Goal: Use online tool/utility: Utilize a website feature to perform a specific function

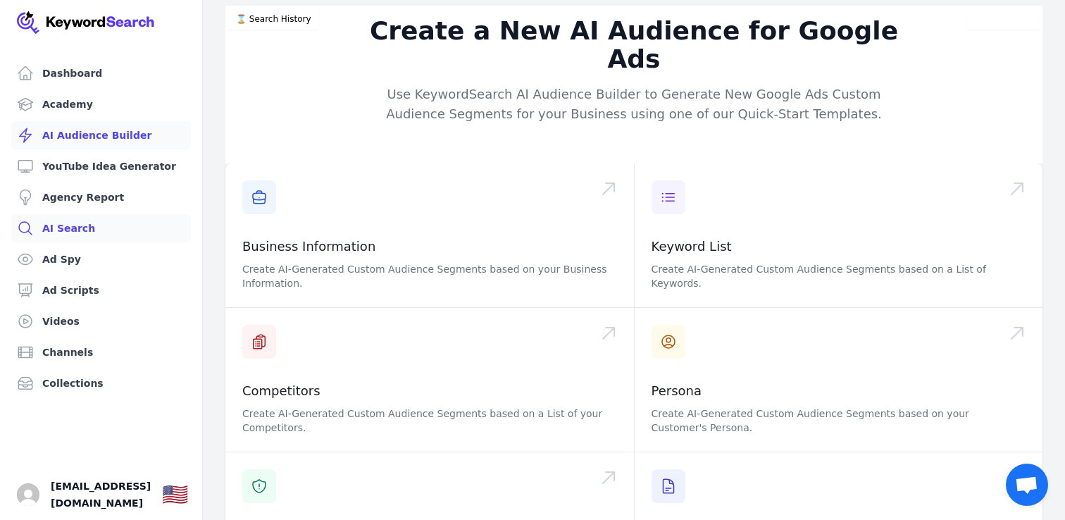
click at [111, 223] on link "AI Search" at bounding box center [101, 228] width 180 height 28
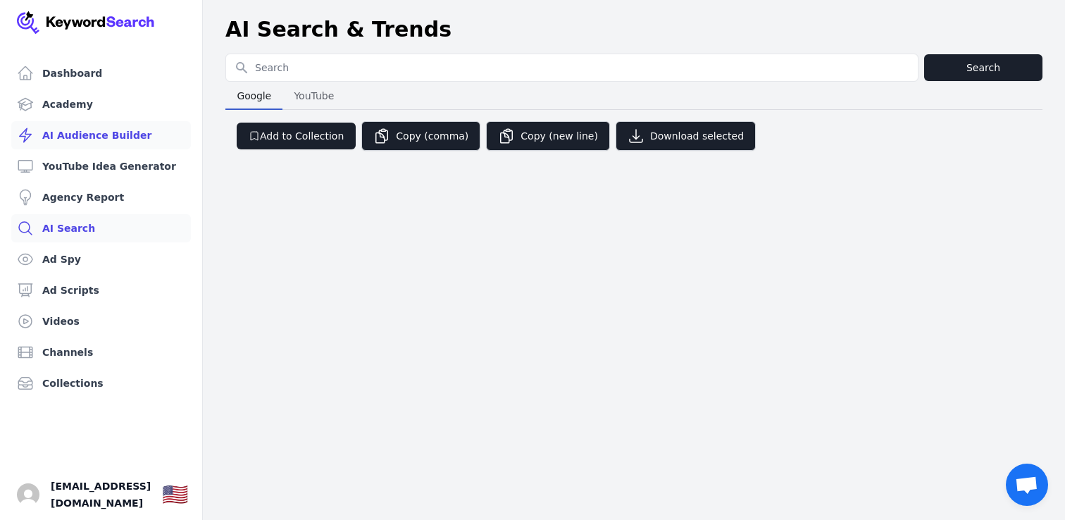
click at [101, 141] on link "AI Audience Builder" at bounding box center [101, 135] width 180 height 28
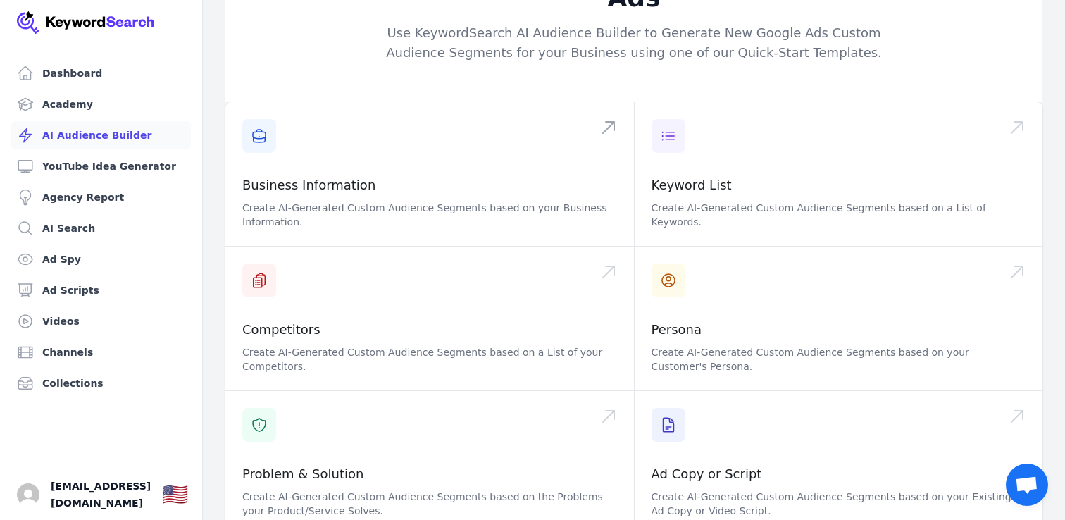
scroll to position [75, 0]
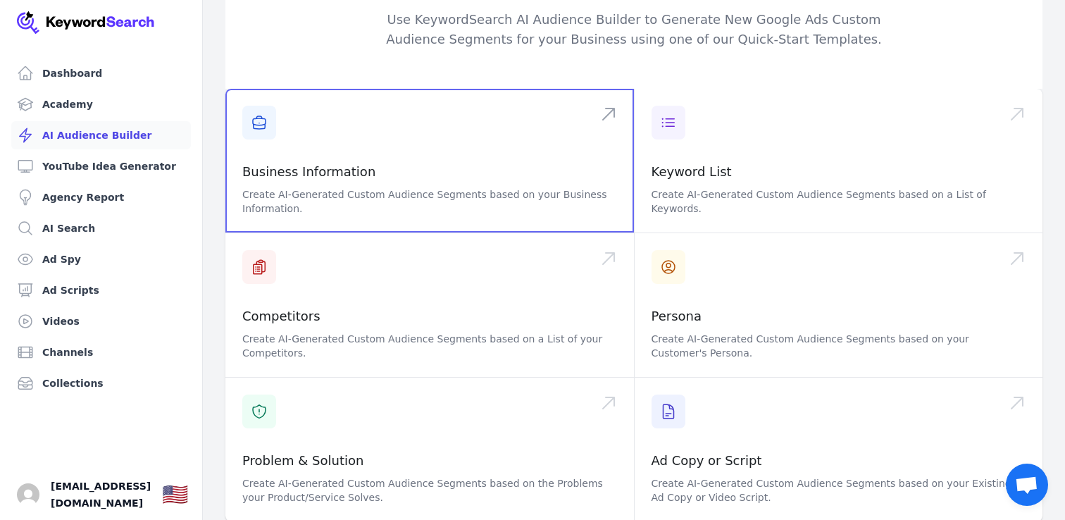
click at [399, 142] on span at bounding box center [429, 161] width 408 height 144
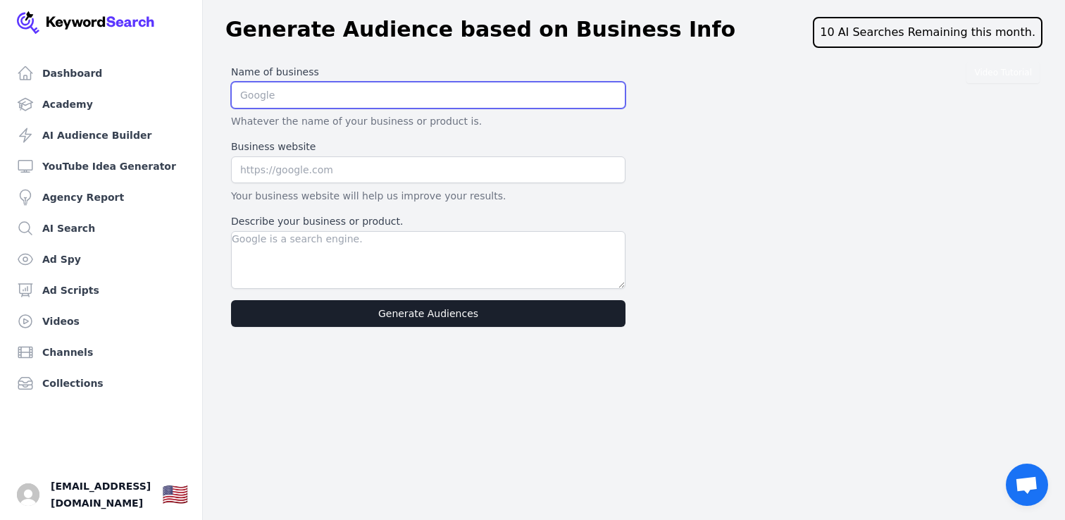
click at [338, 99] on input "text" at bounding box center [428, 95] width 394 height 27
type input "AI Advantage Summit"
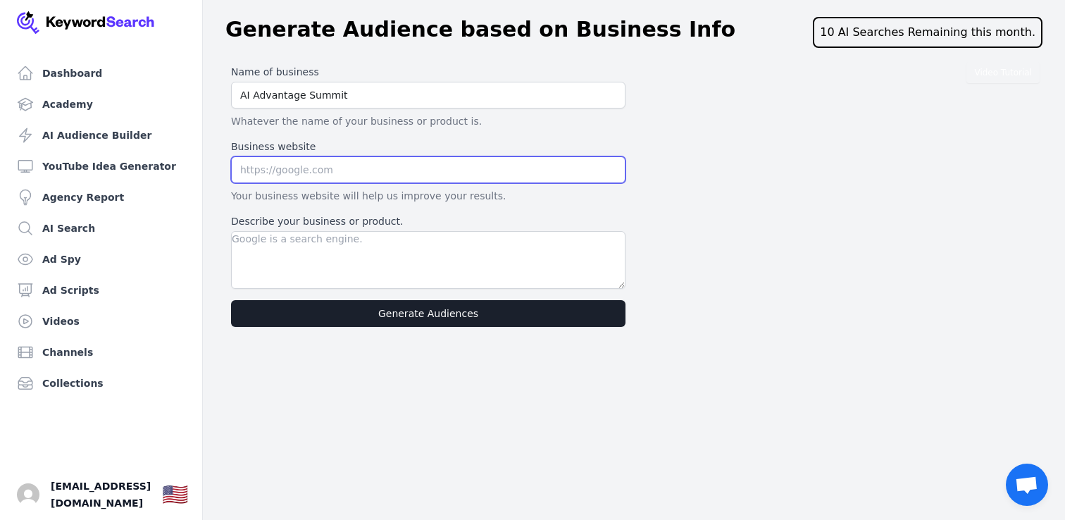
click at [329, 173] on input "text" at bounding box center [428, 169] width 394 height 27
paste input "[URL][DOMAIN_NAME]"
type input "[URL][DOMAIN_NAME]"
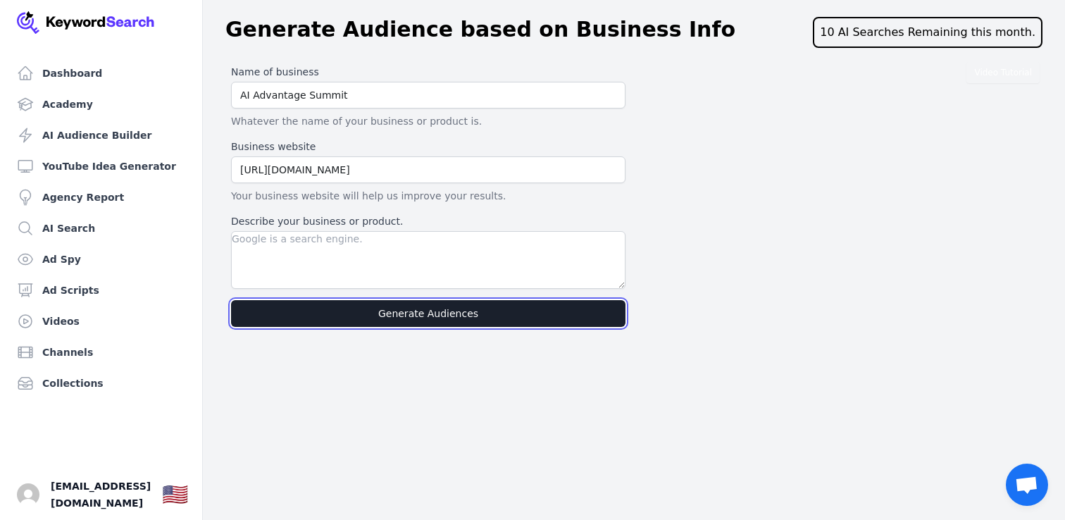
click at [351, 313] on button "Generate Audiences" at bounding box center [428, 313] width 394 height 27
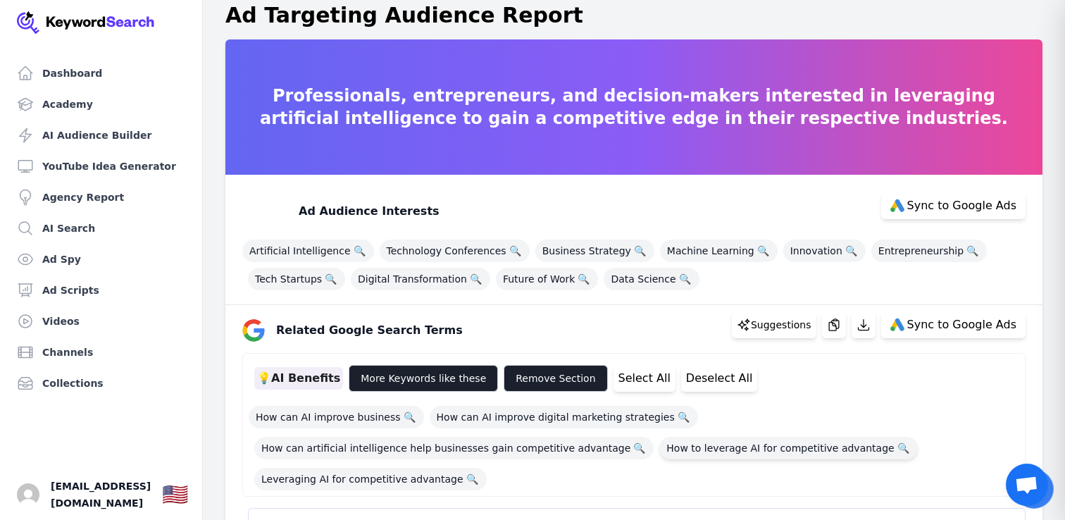
scroll to position [10, 0]
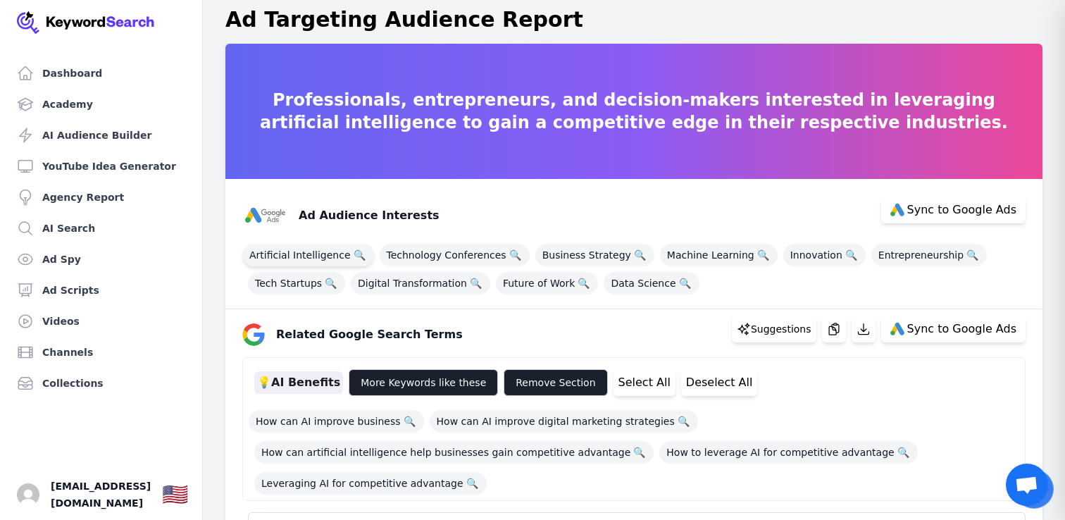
click at [328, 255] on span "Artificial Intelligence 🔍" at bounding box center [308, 255] width 132 height 23
click at [342, 248] on span "Artificial Intelligence 🔍" at bounding box center [308, 255] width 132 height 23
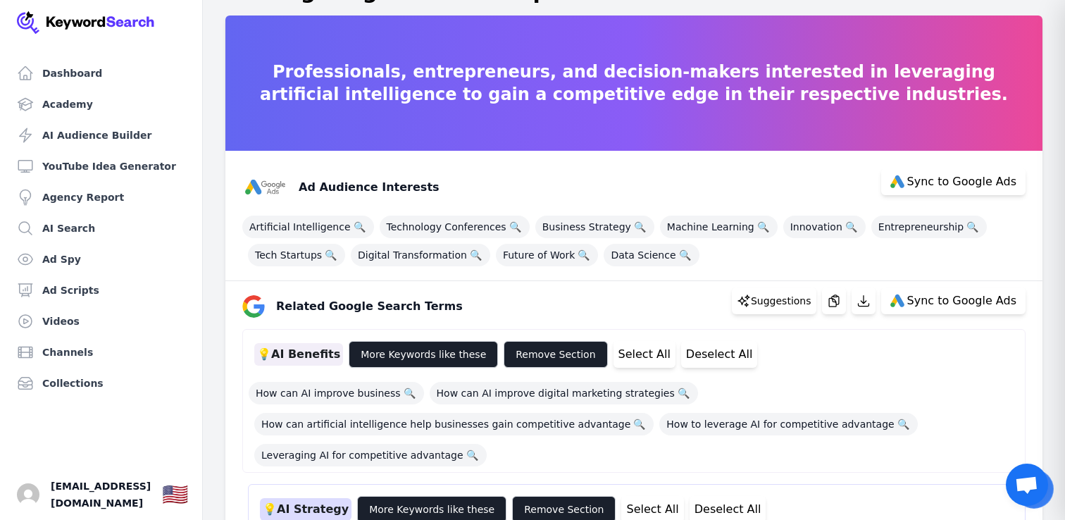
scroll to position [39, 0]
